Goal: Task Accomplishment & Management: Complete application form

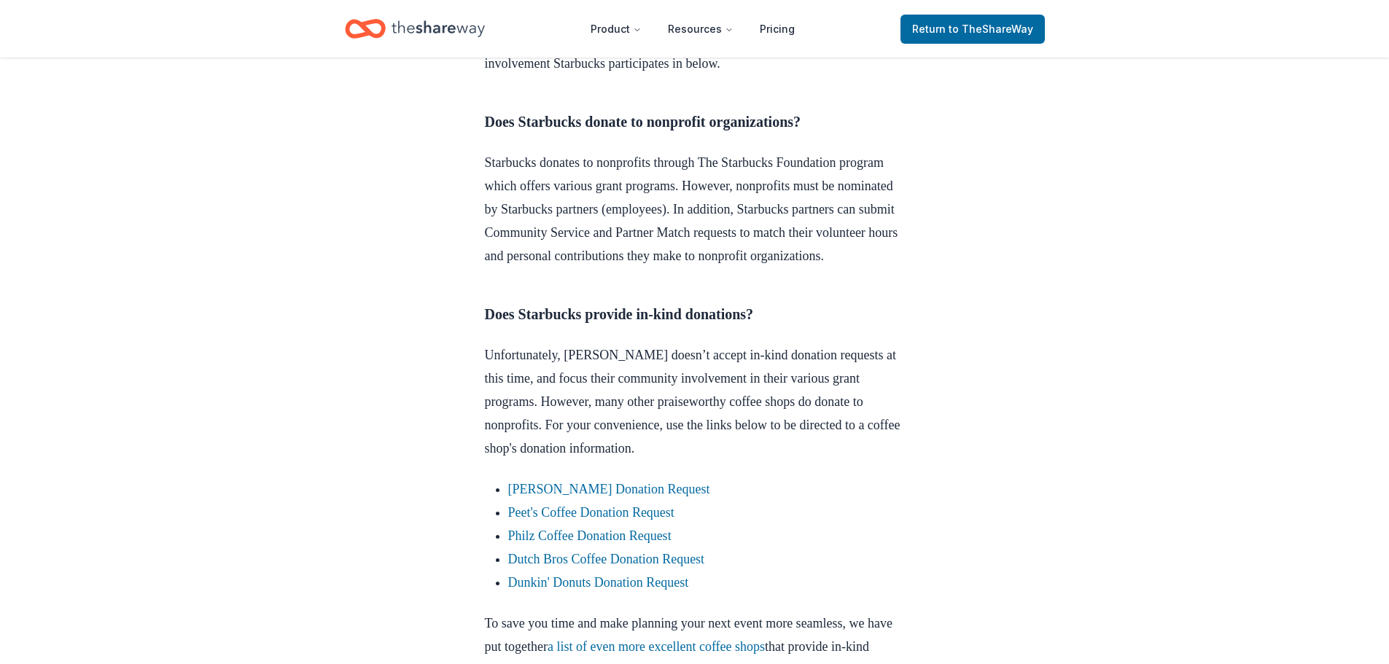
scroll to position [583, 0]
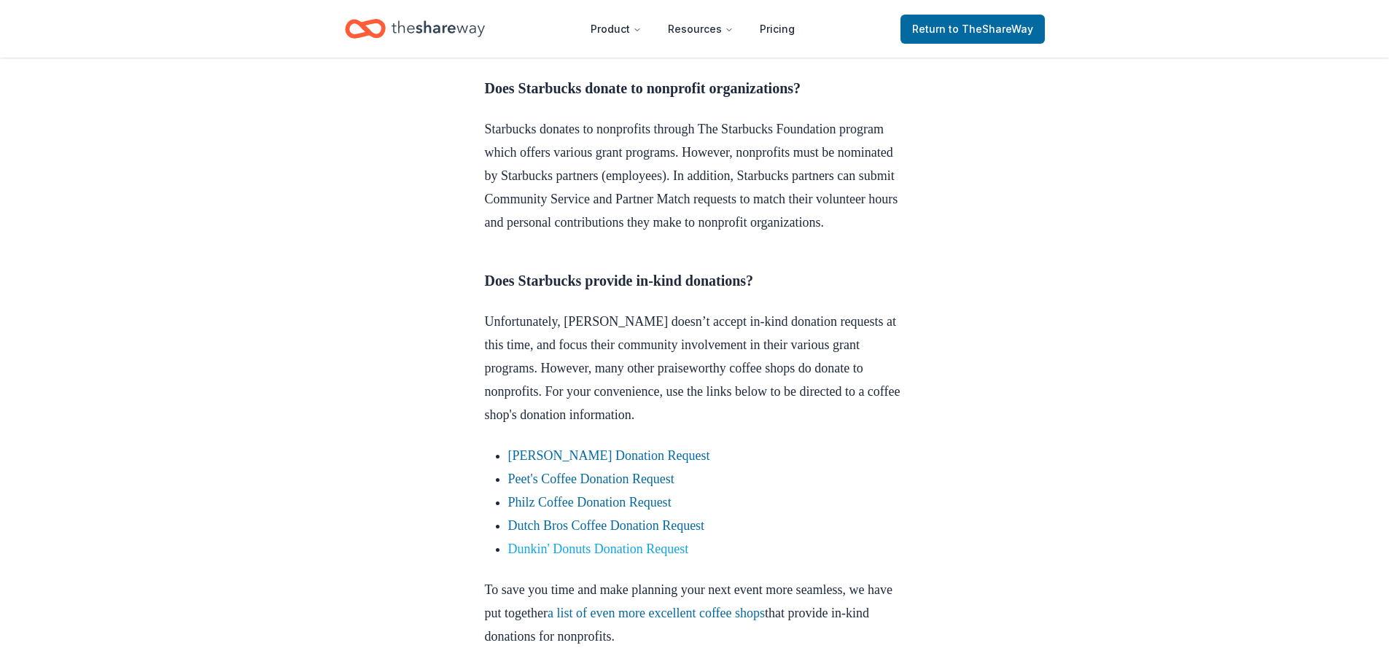
click at [680, 556] on link "Dunkin' Donuts Donation Request" at bounding box center [598, 549] width 181 height 15
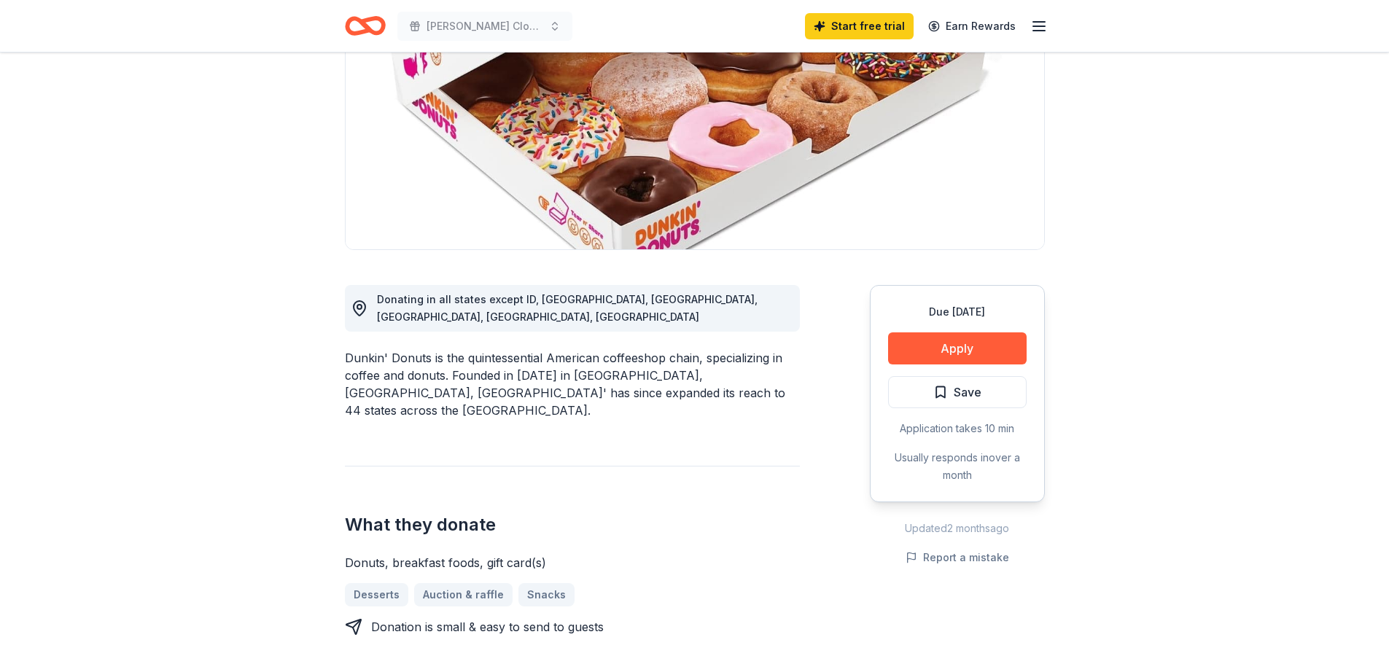
scroll to position [219, 0]
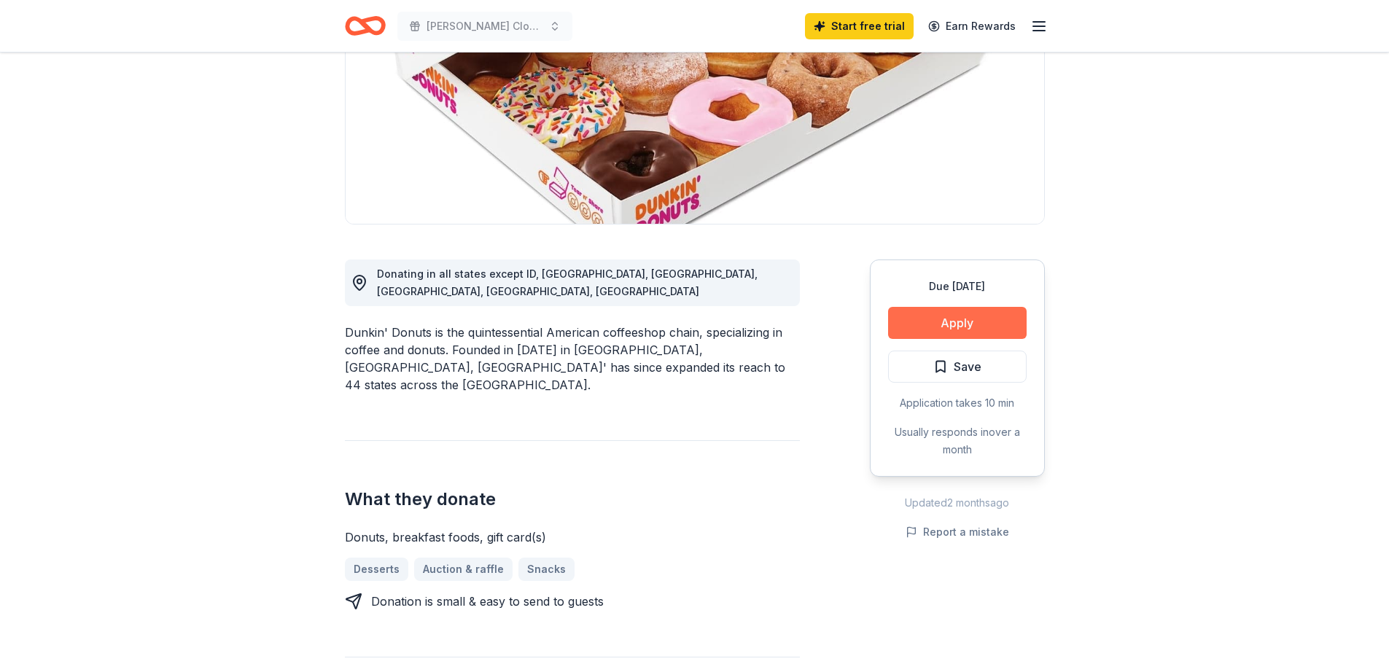
click at [997, 324] on button "Apply" at bounding box center [957, 323] width 139 height 32
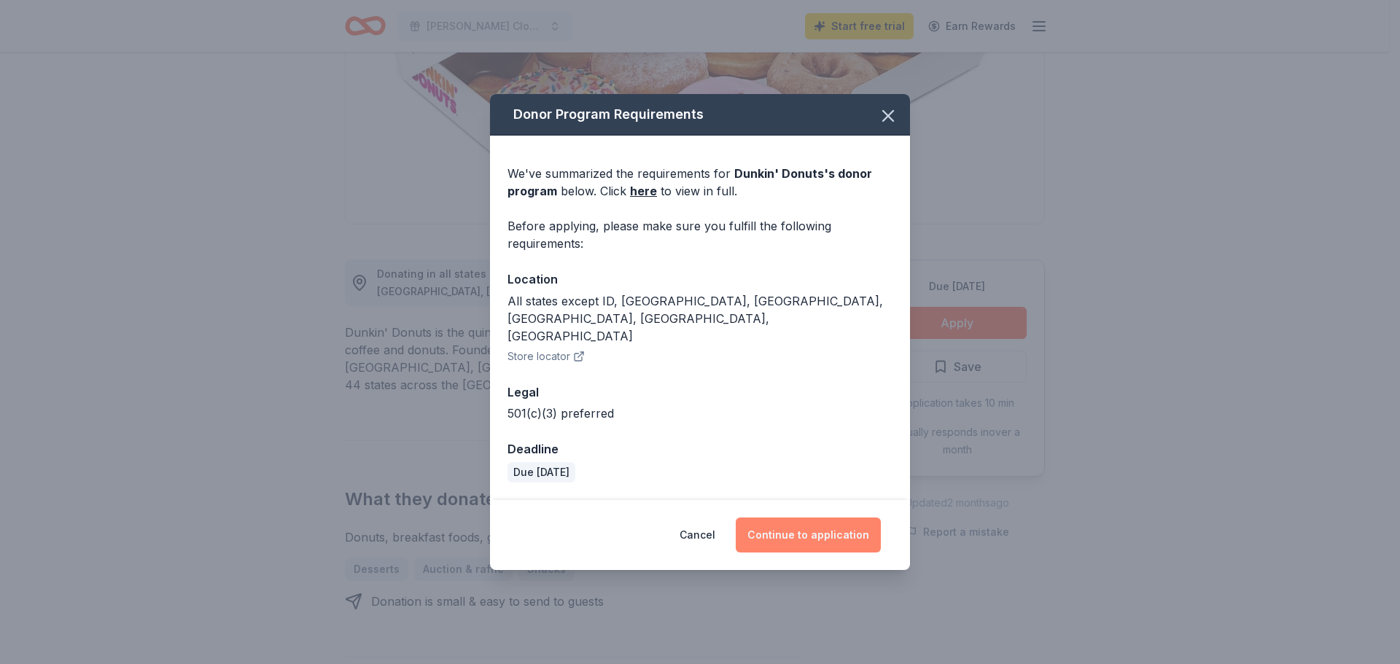
click at [814, 523] on button "Continue to application" at bounding box center [808, 535] width 145 height 35
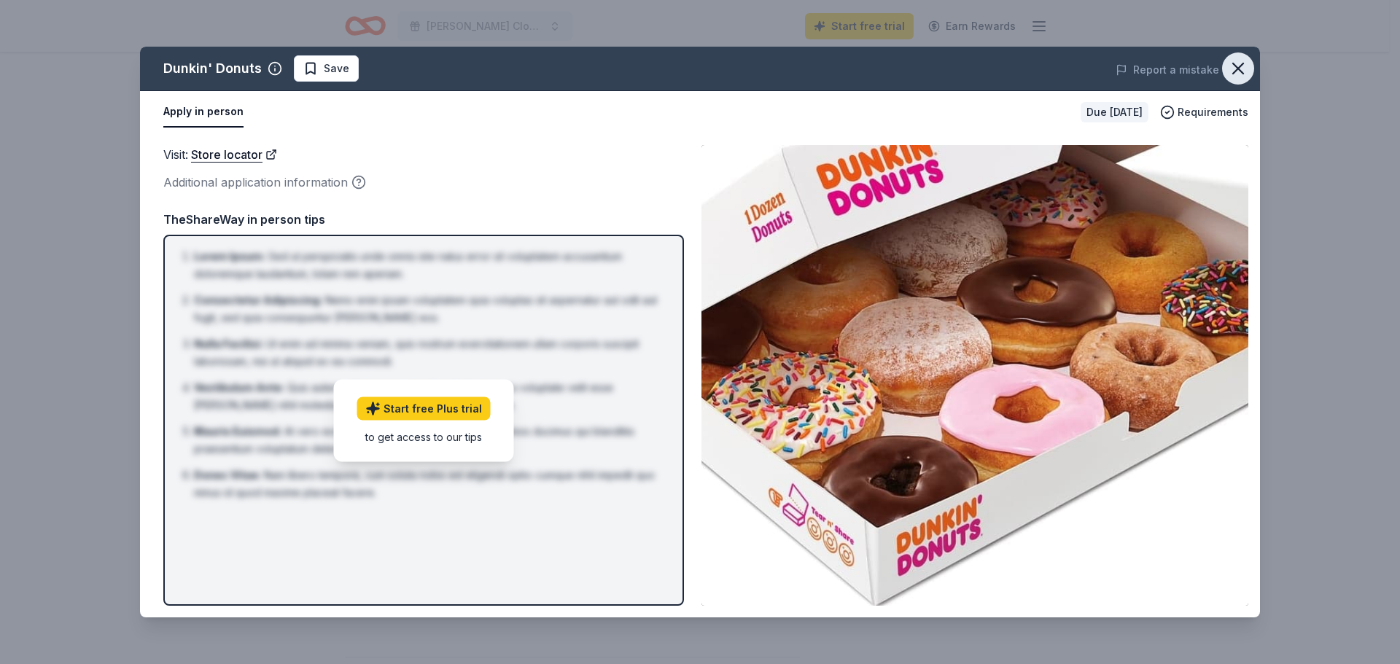
click at [1234, 68] on icon "button" at bounding box center [1238, 68] width 20 height 20
